Goal: Navigation & Orientation: Find specific page/section

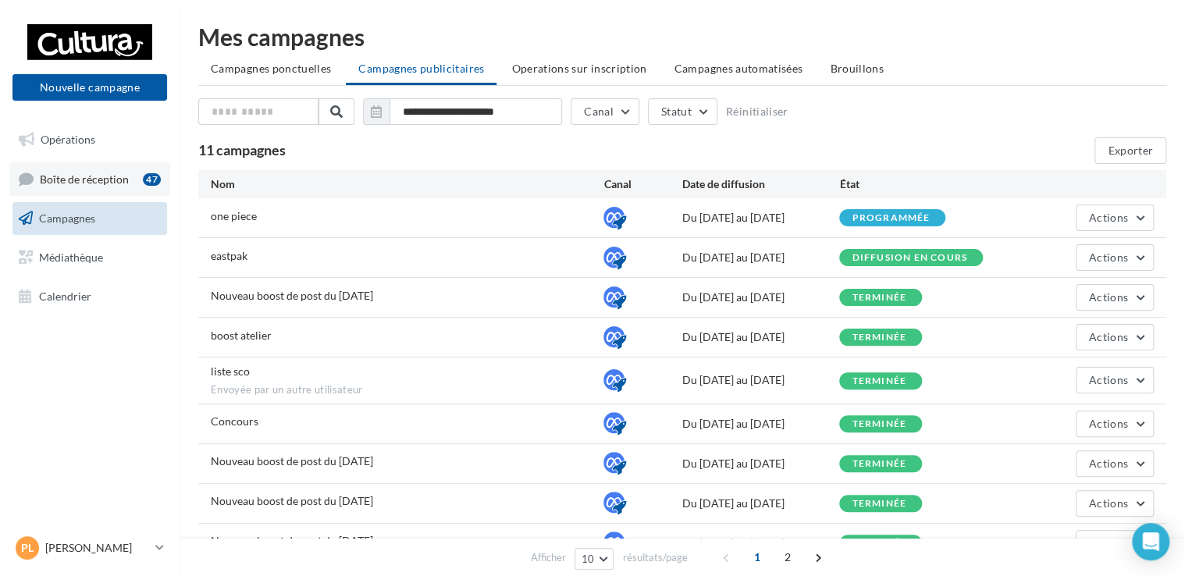
click at [87, 180] on span "Boîte de réception" at bounding box center [84, 178] width 89 height 13
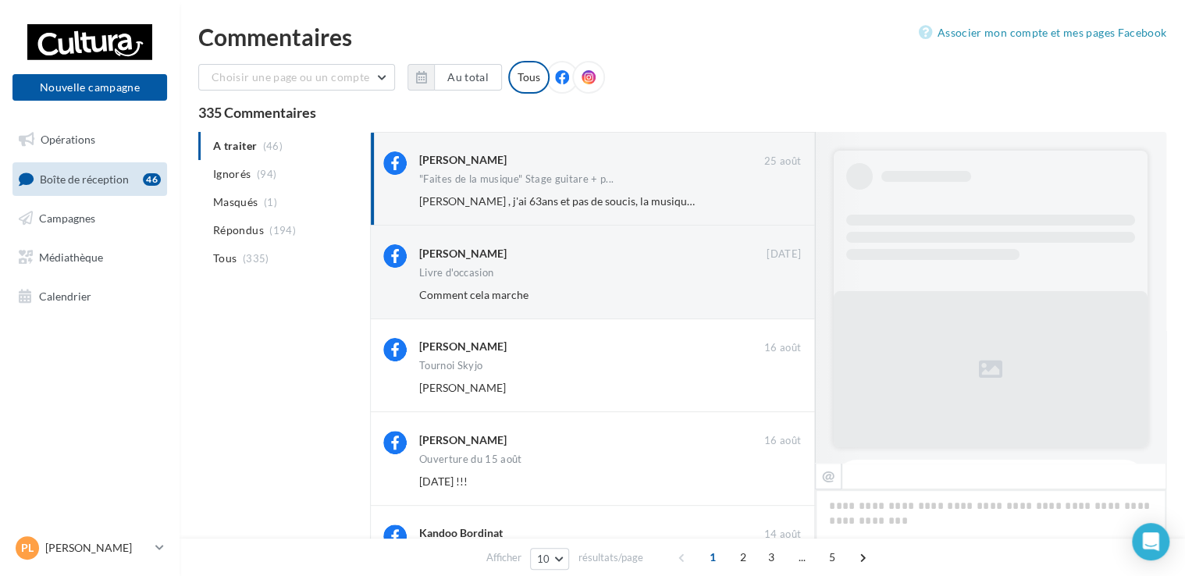
scroll to position [715, 0]
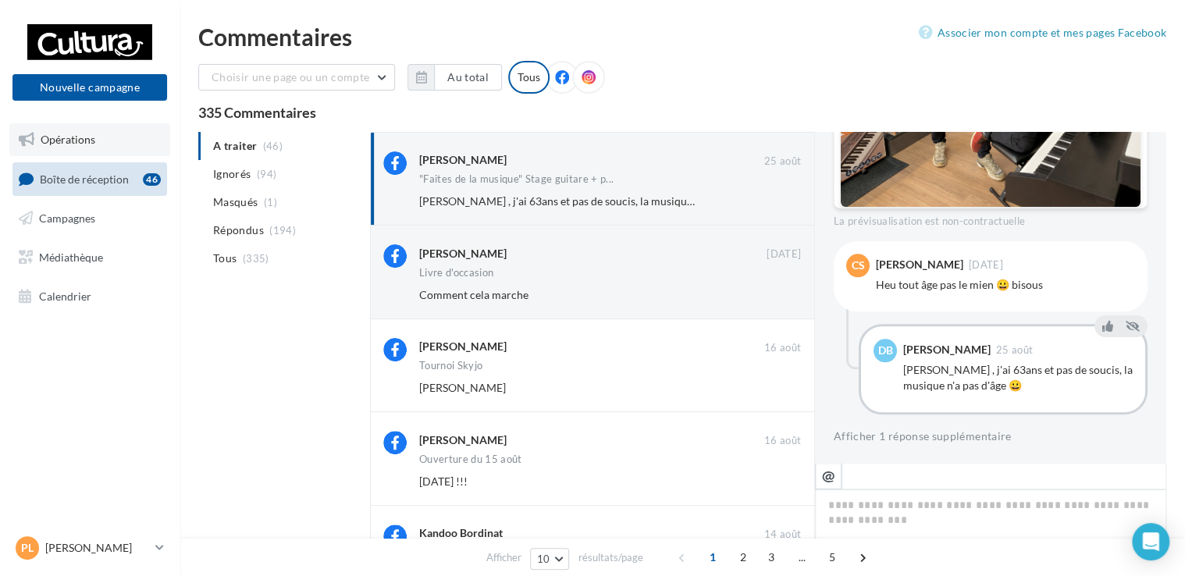
click at [59, 145] on span "Opérations" at bounding box center [68, 139] width 55 height 13
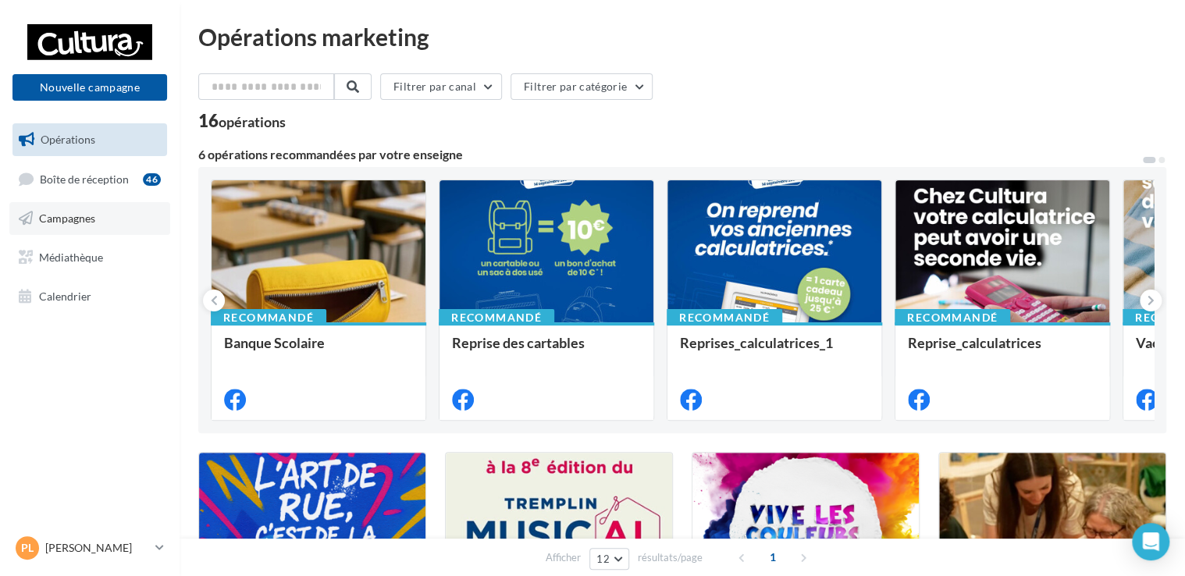
click at [67, 225] on link "Campagnes" at bounding box center [89, 218] width 161 height 33
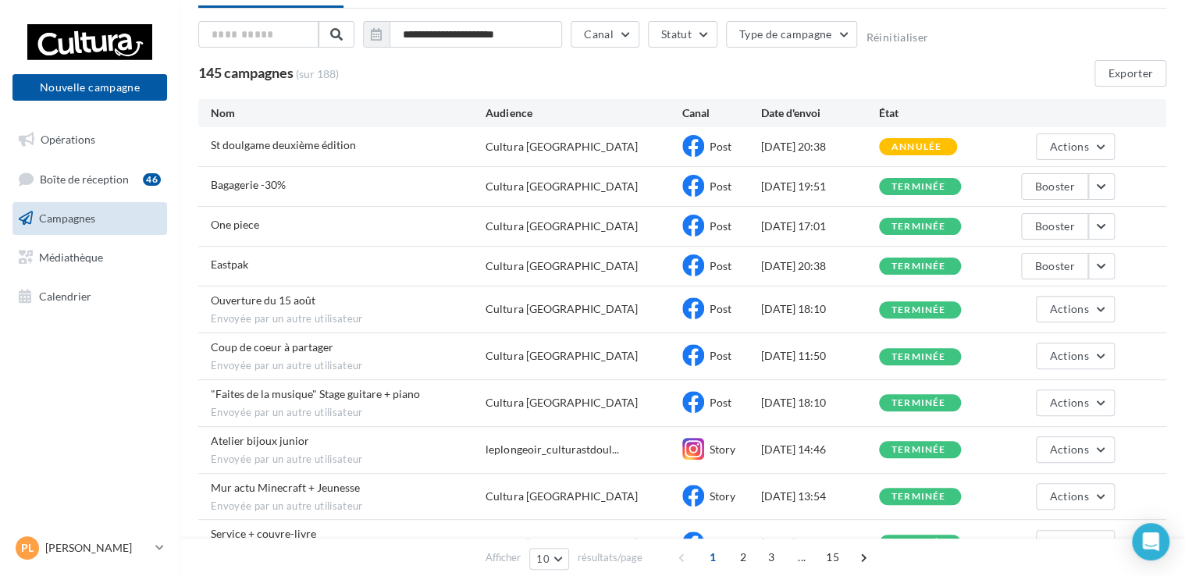
scroll to position [78, 0]
click at [1105, 183] on button "button" at bounding box center [1101, 186] width 27 height 27
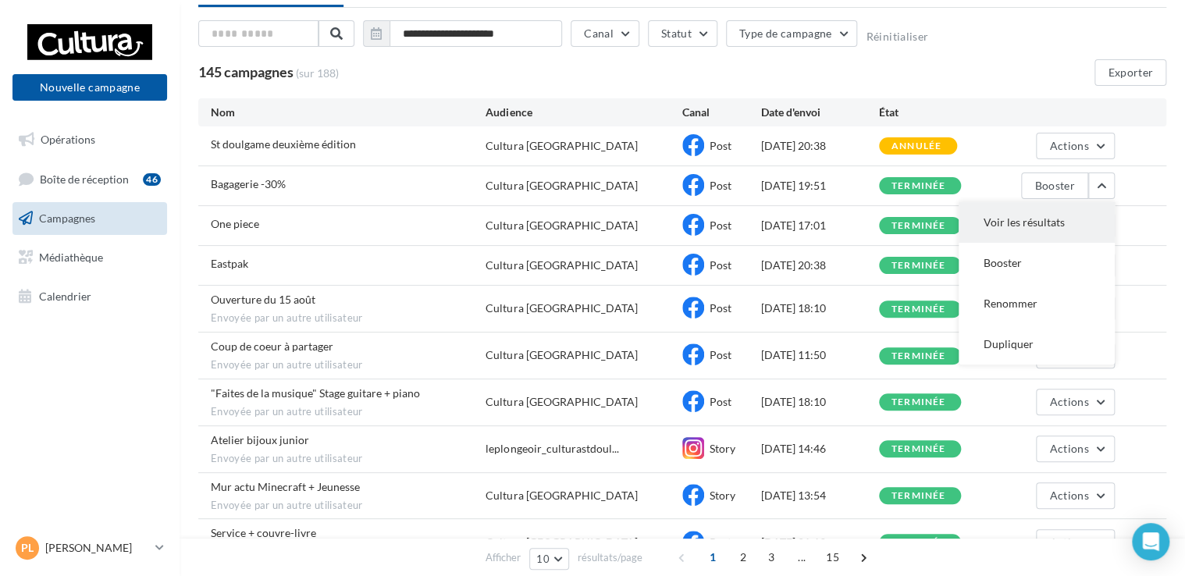
click at [1030, 226] on button "Voir les résultats" at bounding box center [1037, 222] width 156 height 41
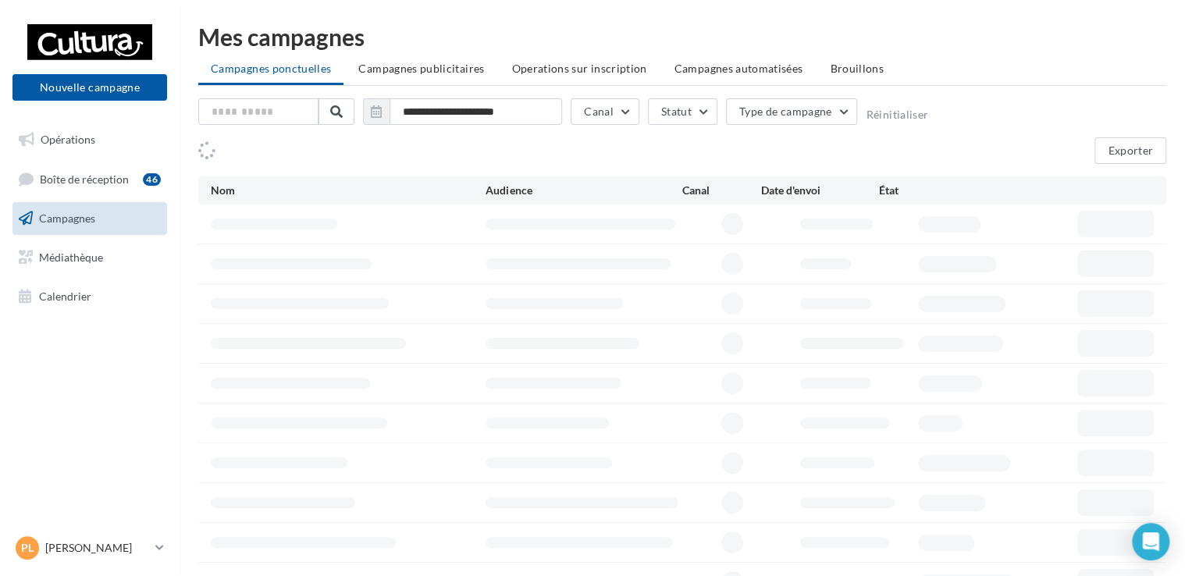
scroll to position [78, 0]
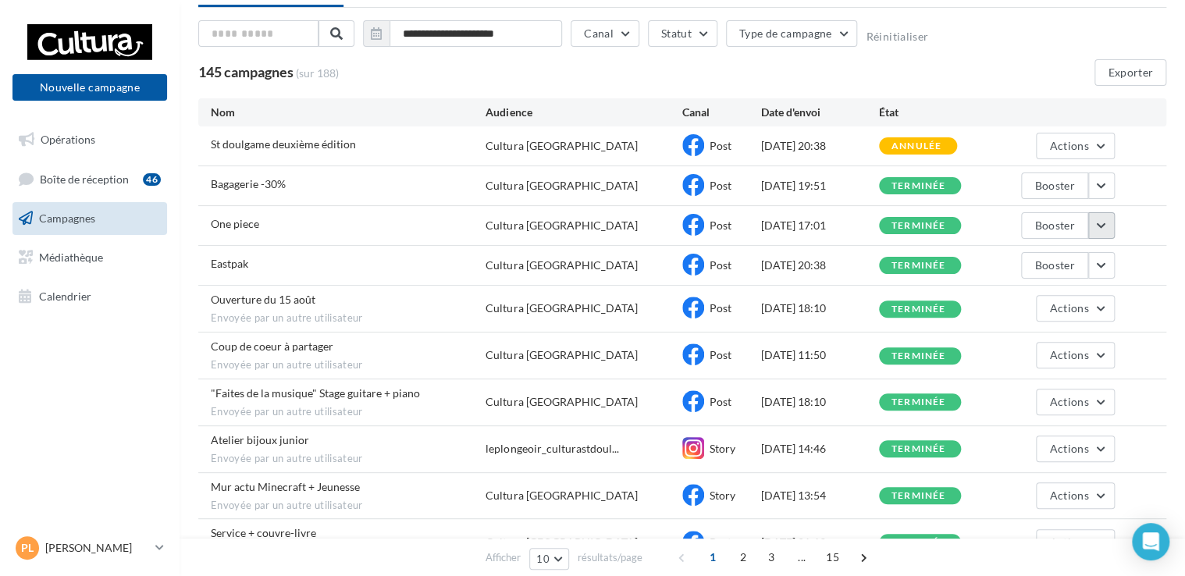
click at [1098, 225] on button "button" at bounding box center [1101, 225] width 27 height 27
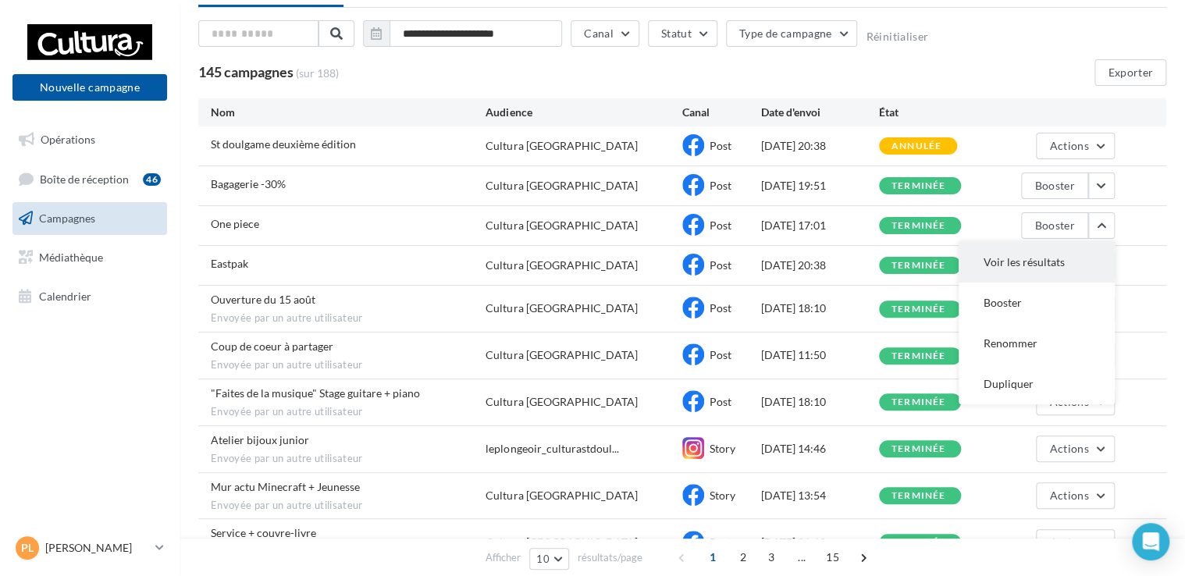
click at [1018, 261] on button "Voir les résultats" at bounding box center [1037, 262] width 156 height 41
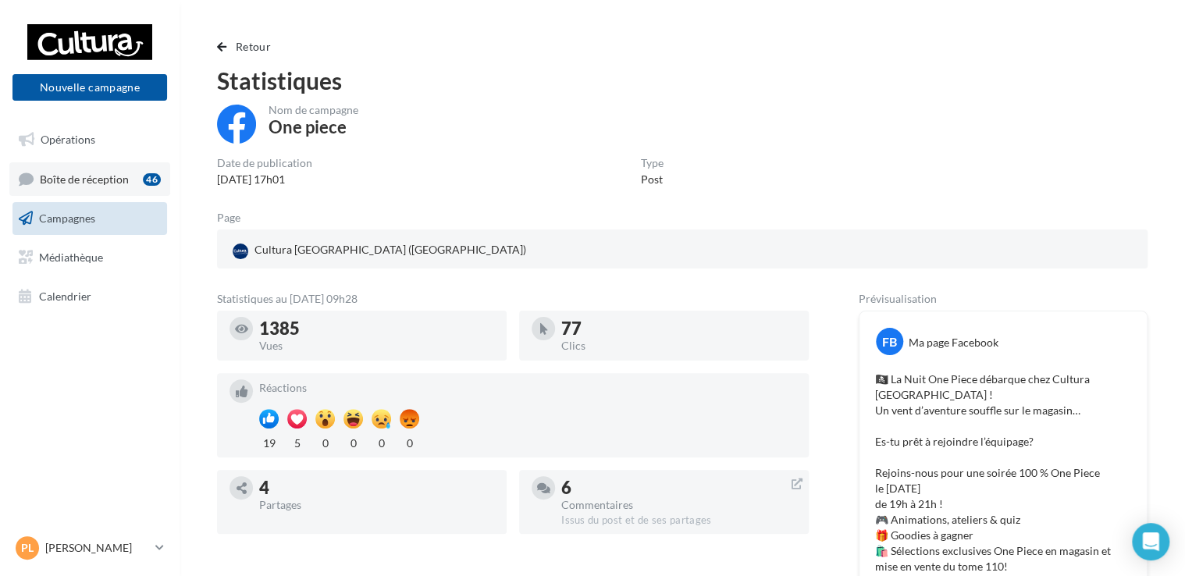
click at [66, 175] on span "Boîte de réception" at bounding box center [84, 178] width 89 height 13
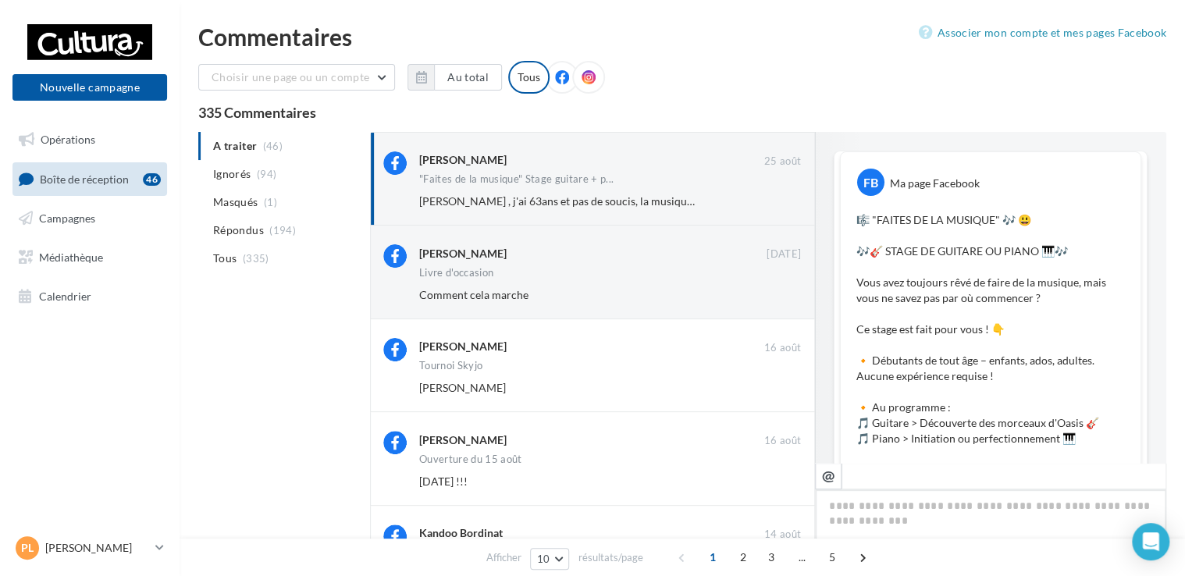
scroll to position [715, 0]
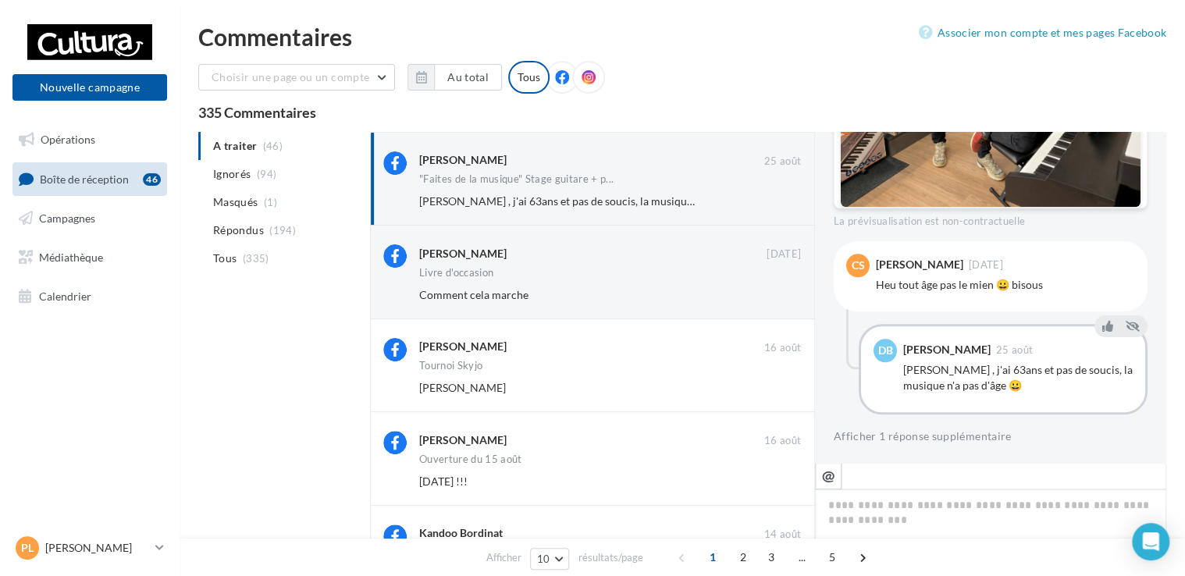
click at [52, 181] on span "Boîte de réception" at bounding box center [84, 178] width 89 height 13
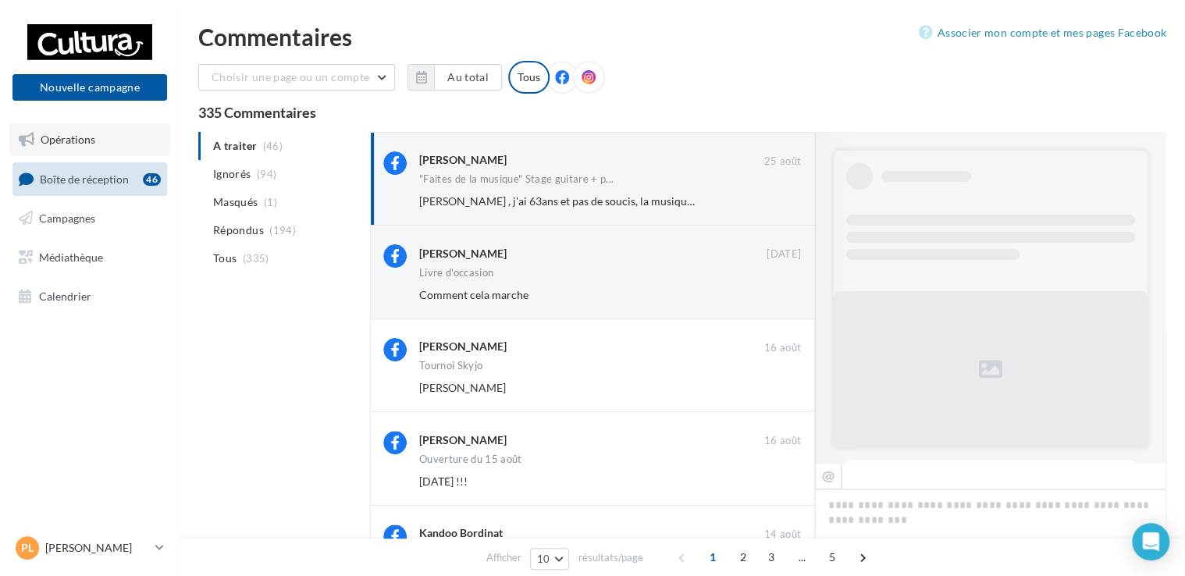
click at [62, 151] on link "Opérations" at bounding box center [89, 139] width 161 height 33
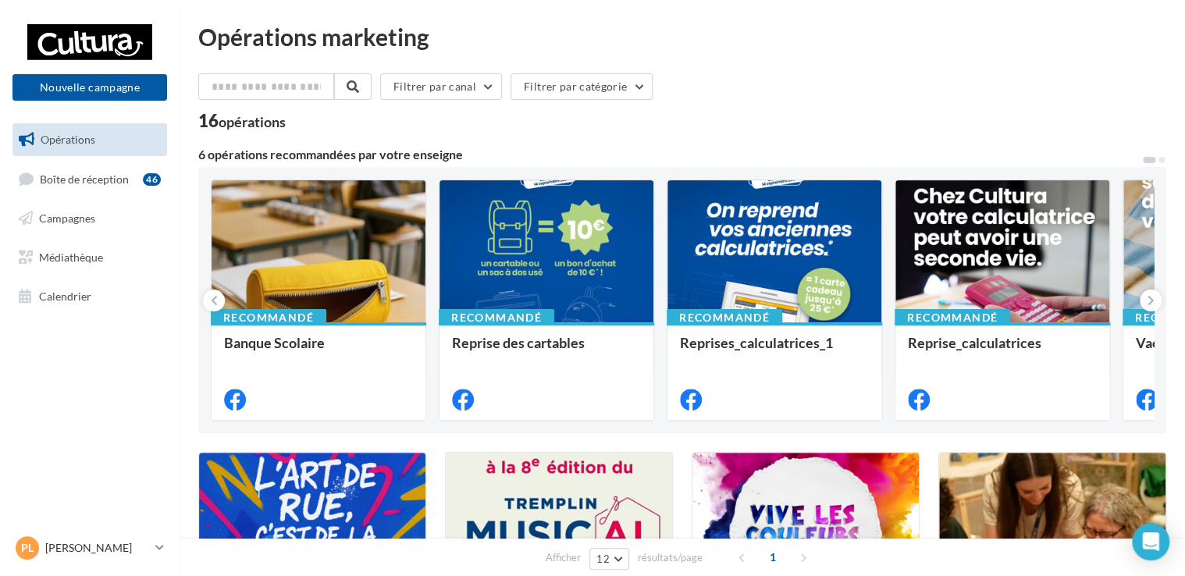
click at [81, 180] on span "Boîte de réception" at bounding box center [84, 178] width 89 height 13
